Goal: Information Seeking & Learning: Learn about a topic

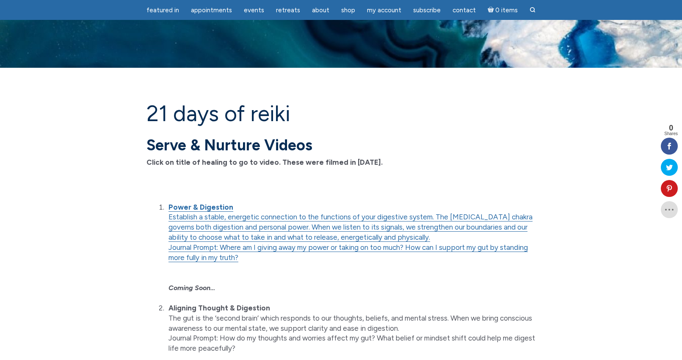
scroll to position [127, 0]
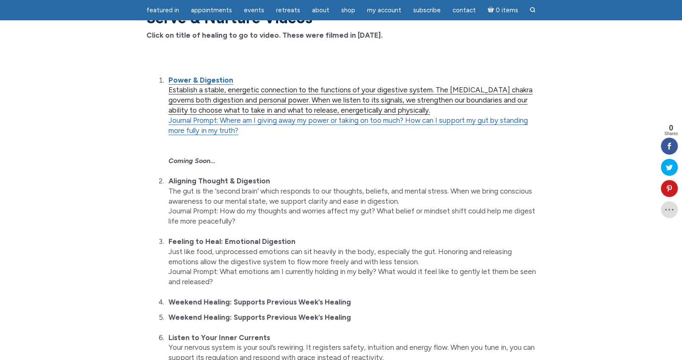
click at [355, 97] on link "Establish a stable, energetic connection to the functions of your digestive sys…" at bounding box center [351, 100] width 364 height 29
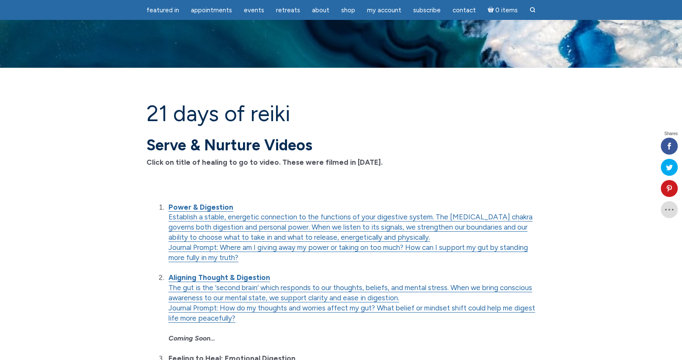
scroll to position [155, 0]
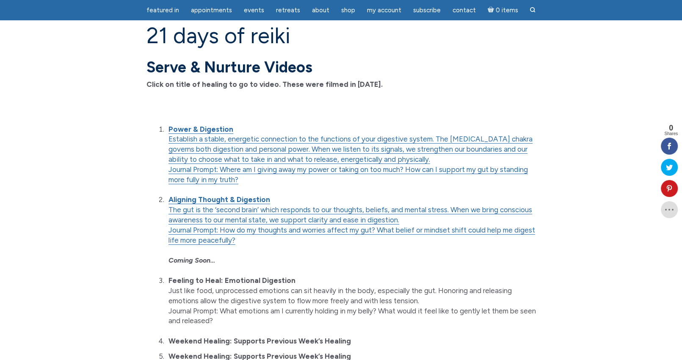
scroll to position [28, 0]
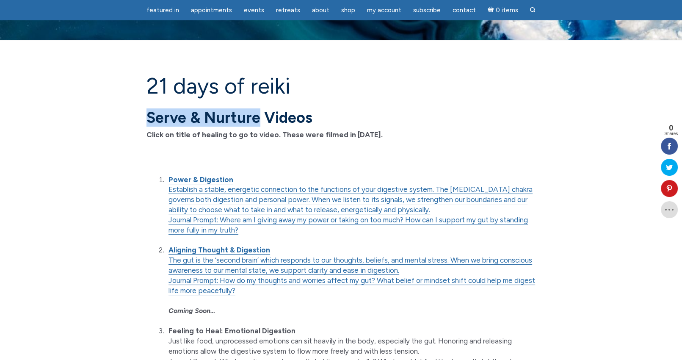
drag, startPoint x: 148, startPoint y: 115, endPoint x: 258, endPoint y: 124, distance: 110.0
click at [258, 124] on strong "Serve & Nurture Videos" at bounding box center [230, 117] width 166 height 18
copy strong "Serve & Nurture"
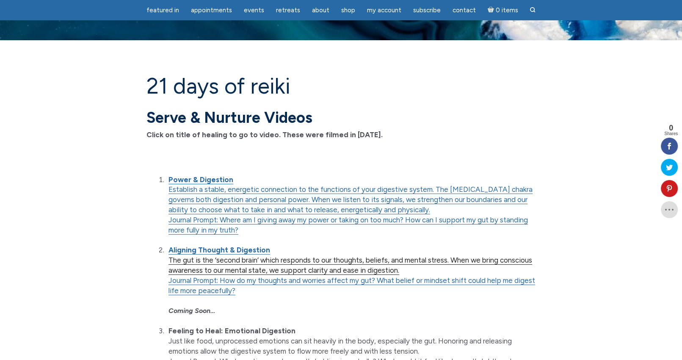
click at [277, 259] on link "The gut is the ‘second brain’ which responds to our thoughts, beliefs, and ment…" at bounding box center [351, 265] width 364 height 19
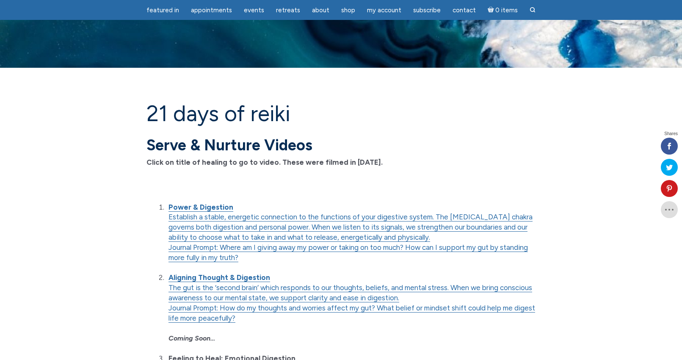
scroll to position [28, 0]
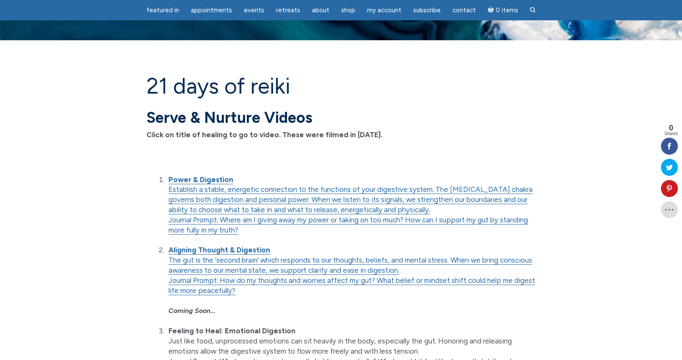
drag, startPoint x: 148, startPoint y: 119, endPoint x: 255, endPoint y: 117, distance: 107.6
click at [255, 117] on strong "Serve & Nurture Videos" at bounding box center [230, 117] width 166 height 18
copy strong "Serve & Nurture"
